Goal: Find specific page/section: Find specific page/section

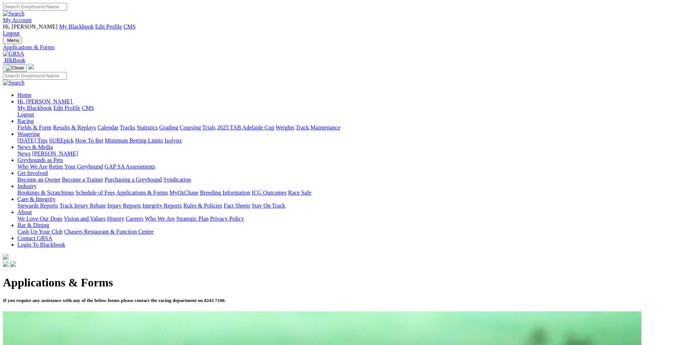
click at [24, 51] on img at bounding box center [13, 54] width 21 height 7
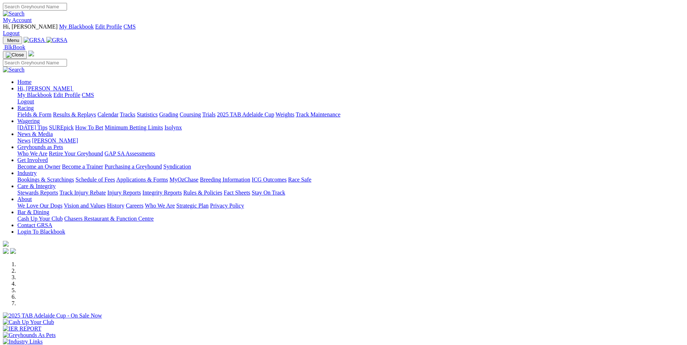
click at [31, 261] on div "Previous Next" at bounding box center [343, 313] width 681 height 104
click at [9, 261] on div "Previous Next" at bounding box center [343, 313] width 681 height 104
